Goal: Transaction & Acquisition: Book appointment/travel/reservation

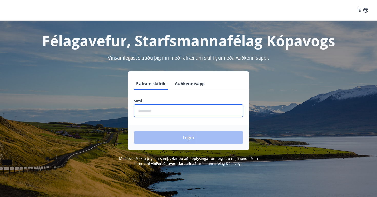
click at [169, 113] on input "phone" at bounding box center [188, 110] width 109 height 13
type input "********"
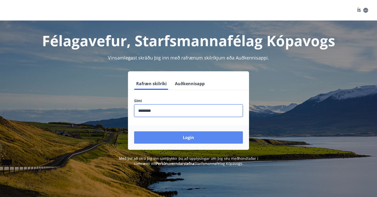
click at [174, 134] on button "Login" at bounding box center [188, 137] width 109 height 12
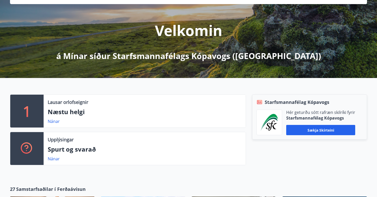
scroll to position [52, 0]
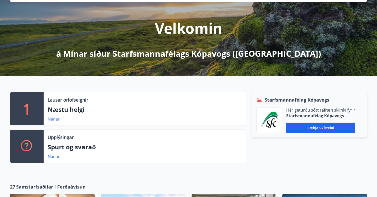
click at [50, 120] on link "Nánar" at bounding box center [54, 119] width 12 height 6
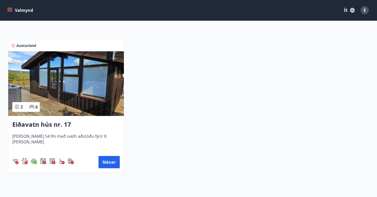
scroll to position [91, 0]
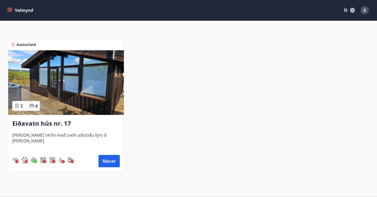
click at [92, 90] on img at bounding box center [66, 82] width 116 height 65
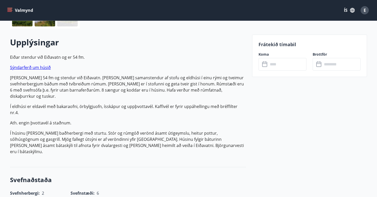
scroll to position [132, 0]
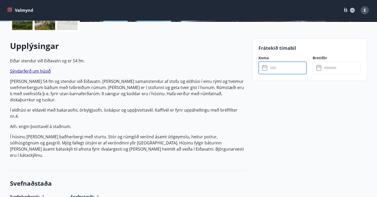
click at [279, 68] on input "text" at bounding box center [287, 68] width 38 height 13
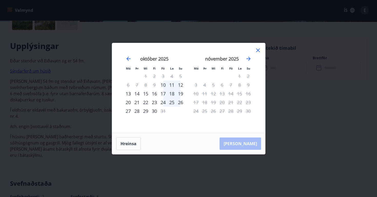
click at [257, 49] on icon at bounding box center [258, 50] width 4 height 4
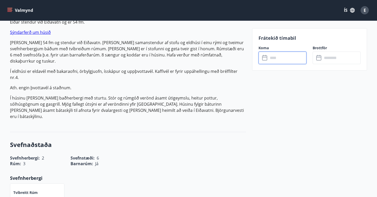
scroll to position [0, 0]
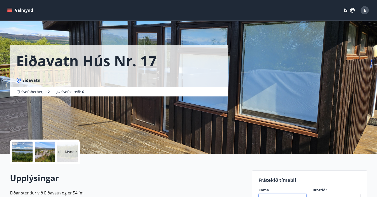
click at [12, 11] on button "Valmynd" at bounding box center [20, 10] width 29 height 9
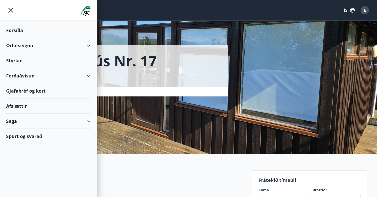
click at [24, 48] on div "Orlofseignir" at bounding box center [48, 45] width 84 height 15
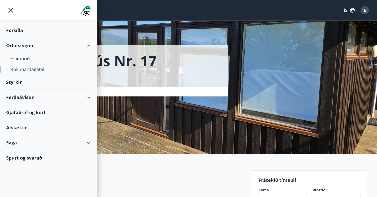
click at [27, 68] on div "Bókunardagatal" at bounding box center [48, 69] width 76 height 11
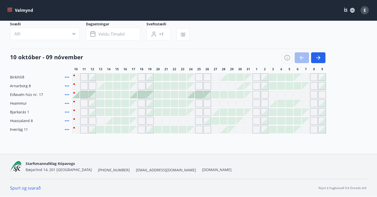
scroll to position [38, 0]
click at [316, 57] on icon "button" at bounding box center [318, 58] width 6 height 6
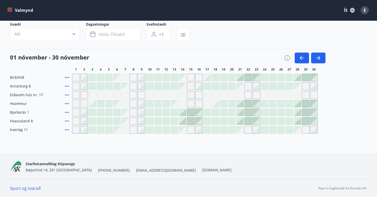
scroll to position [0, 0]
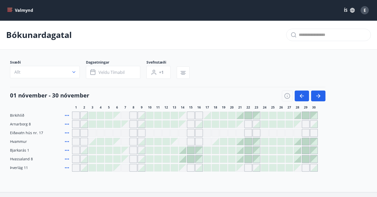
click at [10, 12] on icon "menu" at bounding box center [9, 11] width 5 height 1
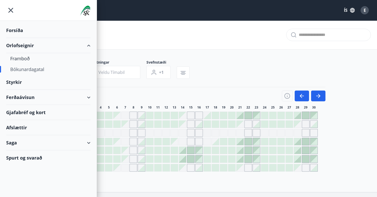
click at [44, 142] on div "Saga" at bounding box center [48, 142] width 84 height 15
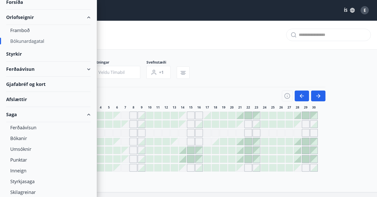
scroll to position [29, 0]
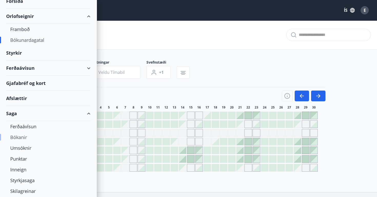
click at [17, 138] on div "Bókanir" at bounding box center [48, 137] width 76 height 11
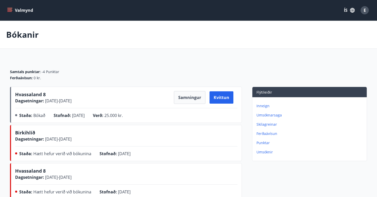
click at [11, 7] on button "Valmynd" at bounding box center [20, 10] width 29 height 9
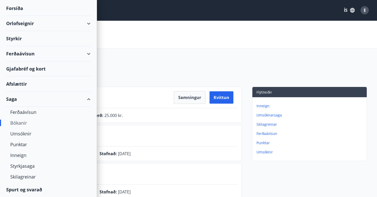
scroll to position [22, 0]
click at [18, 135] on div "Umsóknir" at bounding box center [48, 134] width 76 height 11
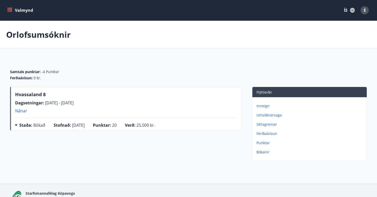
click at [8, 14] on button "Valmynd" at bounding box center [20, 10] width 29 height 9
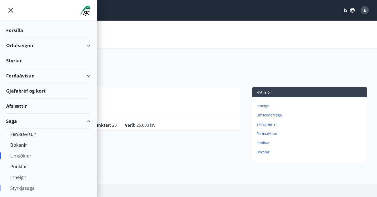
click at [23, 192] on div "Styrkjasaga" at bounding box center [48, 187] width 76 height 11
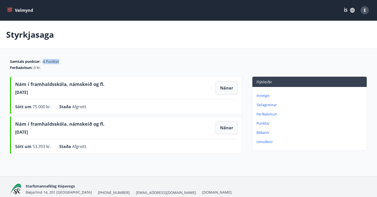
drag, startPoint x: 43, startPoint y: 62, endPoint x: 72, endPoint y: 63, distance: 28.3
click at [72, 63] on div "Samtals punktar : -4 Punktar" at bounding box center [188, 61] width 357 height 5
click at [8, 11] on icon "menu" at bounding box center [10, 10] width 6 height 1
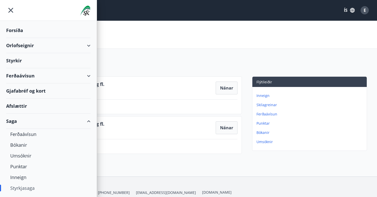
click at [50, 48] on div "Orlofseignir" at bounding box center [48, 45] width 84 height 15
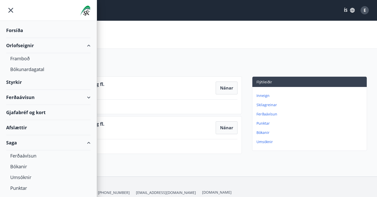
click at [50, 48] on div "Orlofseignir" at bounding box center [48, 45] width 84 height 15
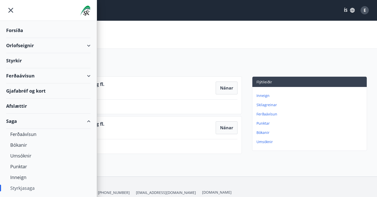
click at [9, 60] on div "Styrkir" at bounding box center [48, 60] width 84 height 15
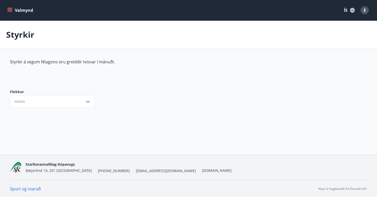
type input "***"
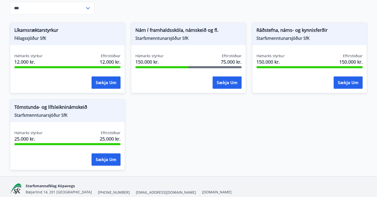
scroll to position [93, 0]
